Goal: Information Seeking & Learning: Find specific fact

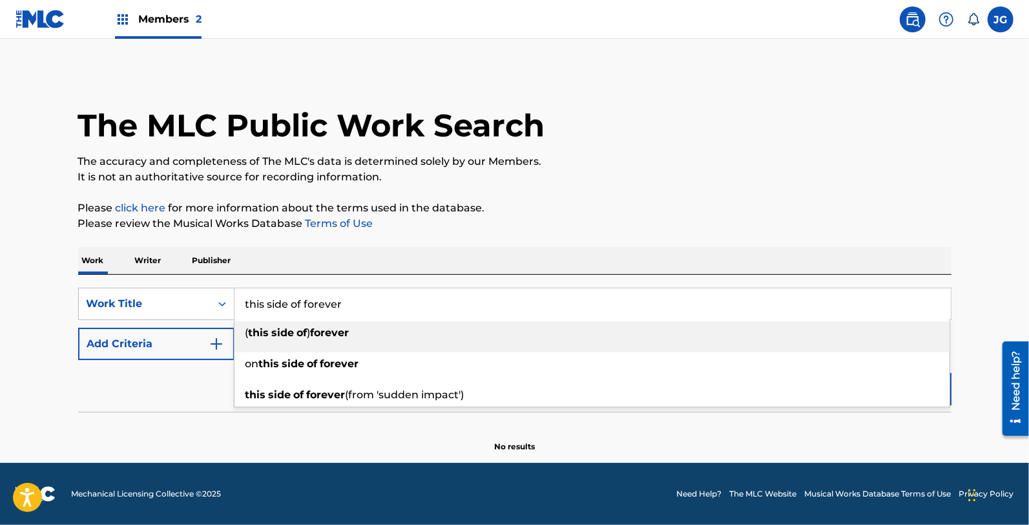
type input "this side of forever"
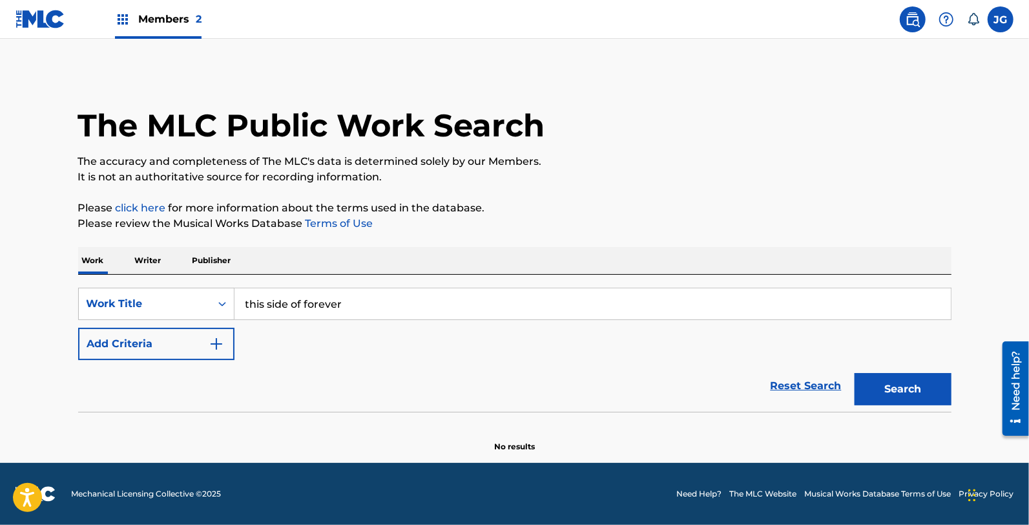
click at [545, 204] on p "Please click here for more information about the terms used in the database." at bounding box center [515, 208] width 874 height 16
click at [238, 343] on div "SearchWithCriteria962787b1-7562-4b6d-81a3-5b6bcfc605bb Work Title this side of …" at bounding box center [515, 324] width 874 height 72
click at [178, 363] on div "Reset Search Search" at bounding box center [515, 386] width 874 height 52
click at [222, 351] on img "Search Form" at bounding box center [217, 344] width 16 height 16
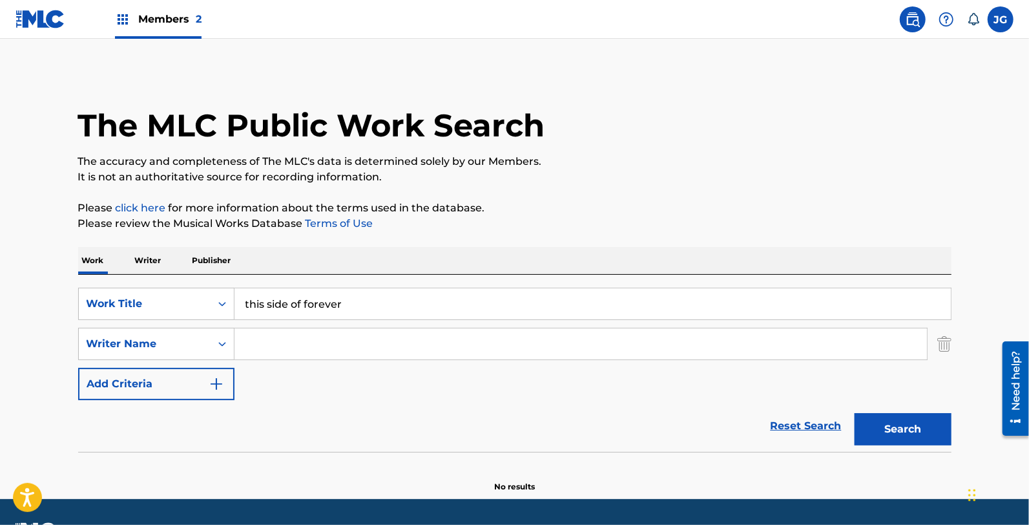
click at [308, 351] on input "Search Form" at bounding box center [581, 343] width 693 height 31
type input "[PERSON_NAME]"
click at [855, 413] on button "Search" at bounding box center [903, 429] width 97 height 32
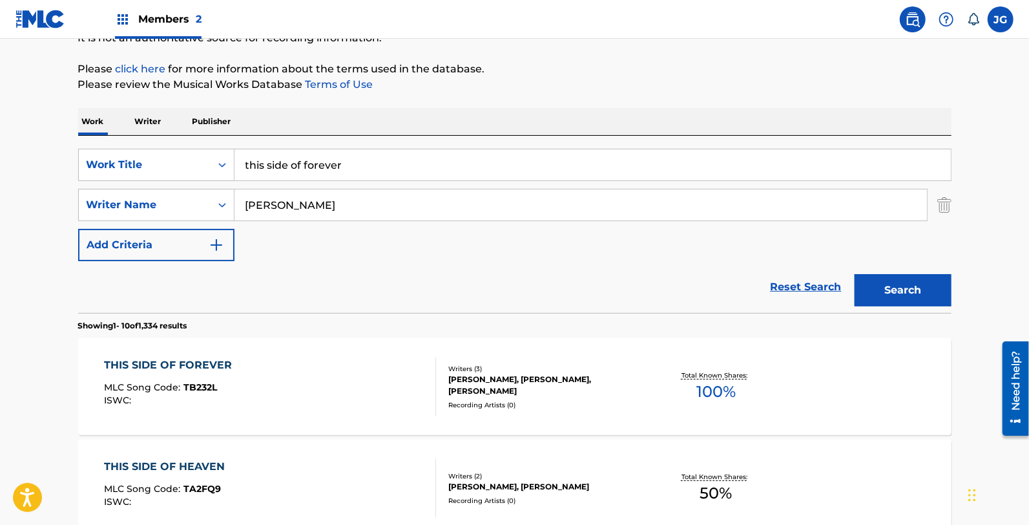
scroll to position [143, 0]
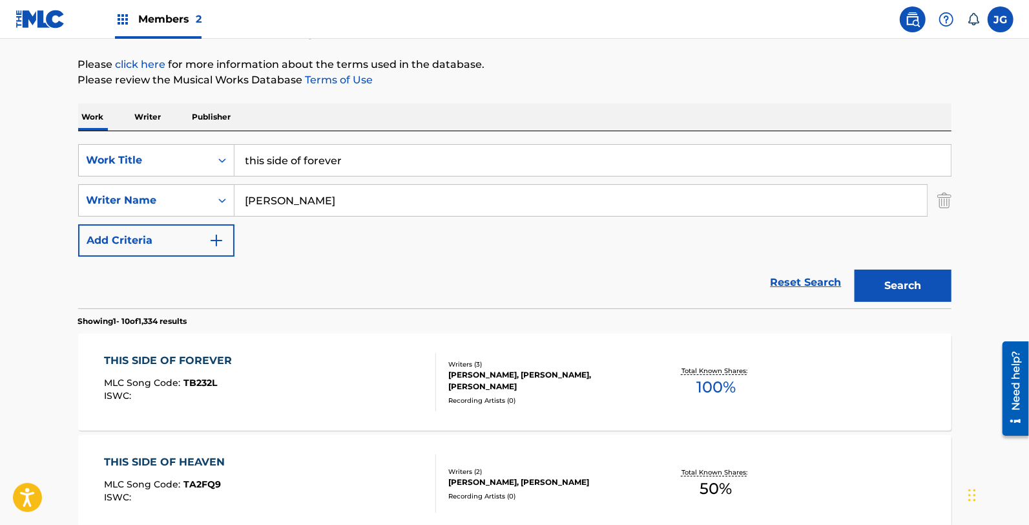
click at [349, 363] on div "THIS SIDE OF FOREVER MLC Song Code : TB232L ISWC :" at bounding box center [270, 382] width 332 height 58
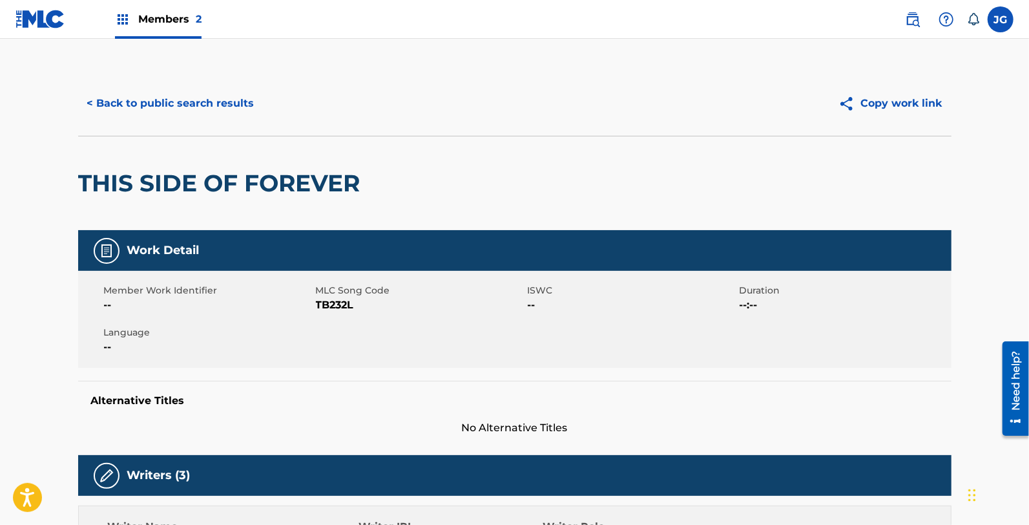
click at [205, 96] on button "< Back to public search results" at bounding box center [170, 103] width 185 height 32
